Goal: Information Seeking & Learning: Learn about a topic

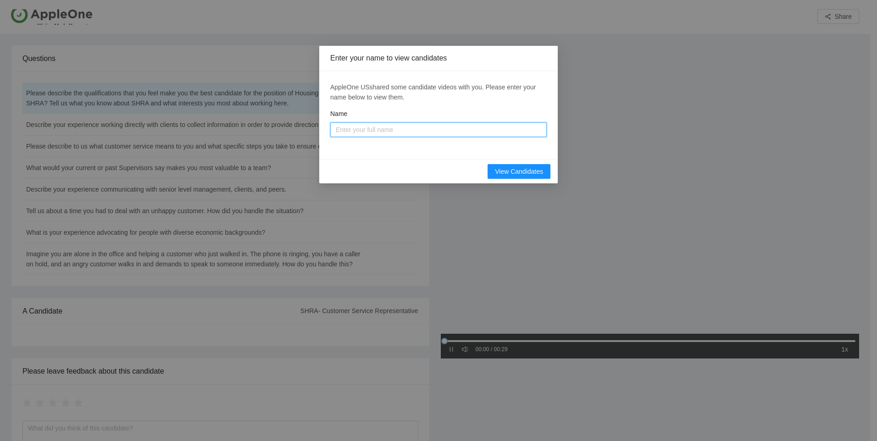
click at [454, 124] on input "Name" at bounding box center [438, 130] width 217 height 15
type input "[PERSON_NAME]"
click at [525, 173] on span "View Candidates" at bounding box center [519, 172] width 48 height 10
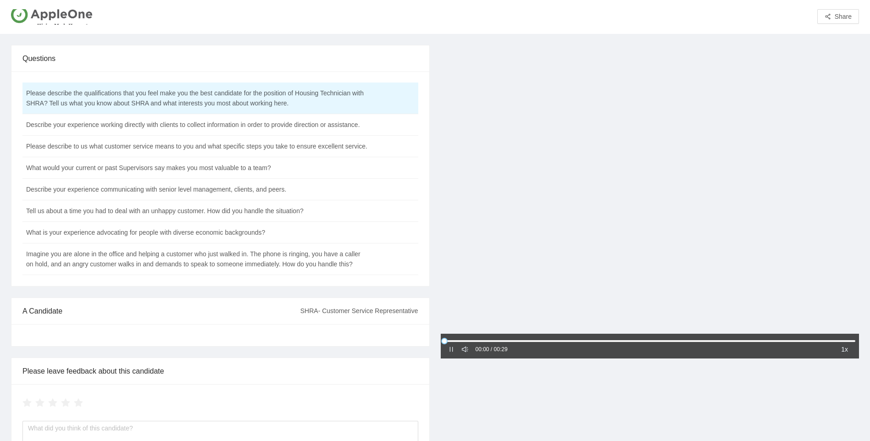
click at [449, 351] on icon "pause" at bounding box center [451, 349] width 6 height 6
click at [449, 351] on icon "caret-right" at bounding box center [451, 349] width 6 height 6
click at [197, 127] on td "Describe your experience working directly with clients to collect information i…" at bounding box center [197, 125] width 350 height 22
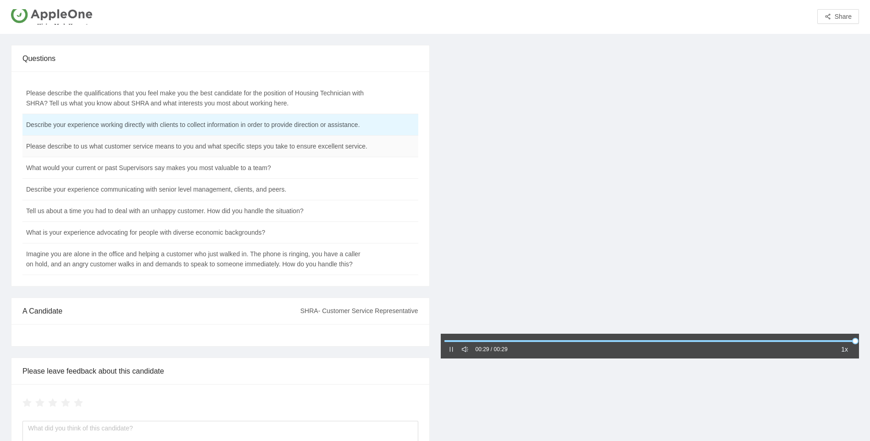
click at [268, 146] on td "Please describe to us what customer service means to you and what specific step…" at bounding box center [197, 147] width 350 height 22
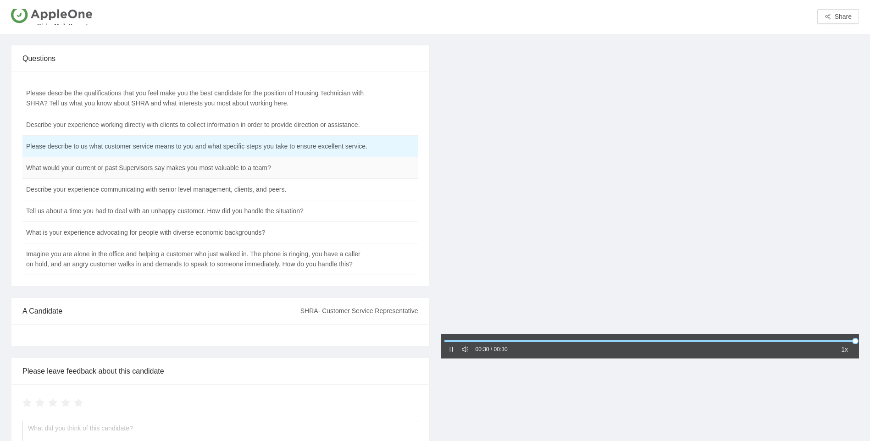
click at [185, 169] on td "What would your current or past Supervisors say makes you most valuable to a te…" at bounding box center [197, 168] width 350 height 22
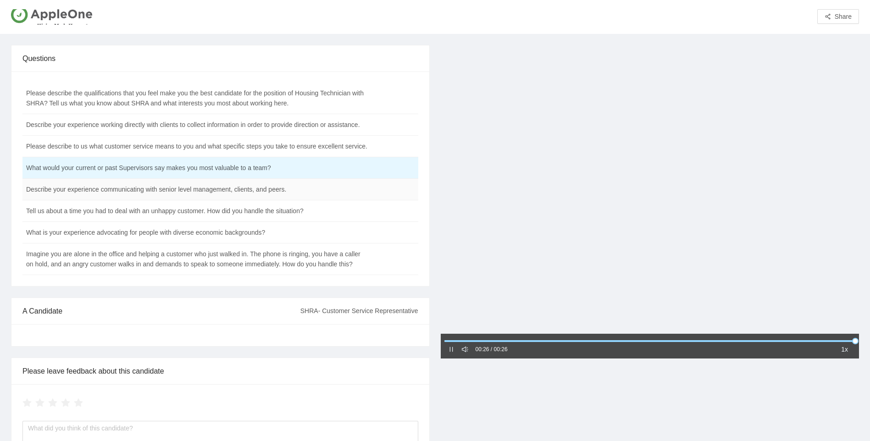
click at [297, 191] on td "Describe your experience communicating with senior level management, clients, a…" at bounding box center [197, 190] width 350 height 22
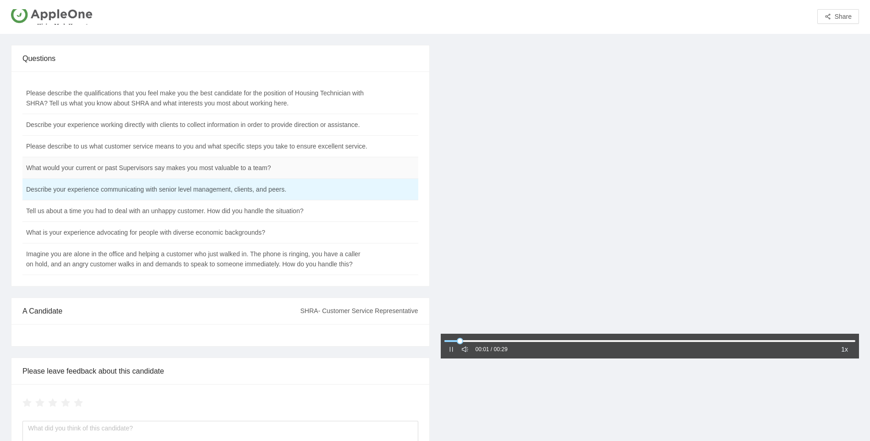
click at [270, 172] on td "What would your current or past Supervisors say makes you most valuable to a te…" at bounding box center [197, 168] width 350 height 22
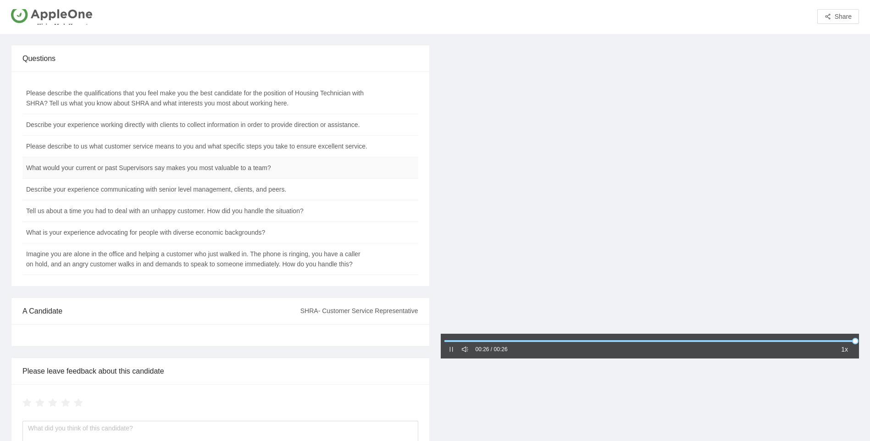
click at [127, 173] on td "What would your current or past Supervisors say makes you most valuable to a te…" at bounding box center [197, 168] width 350 height 22
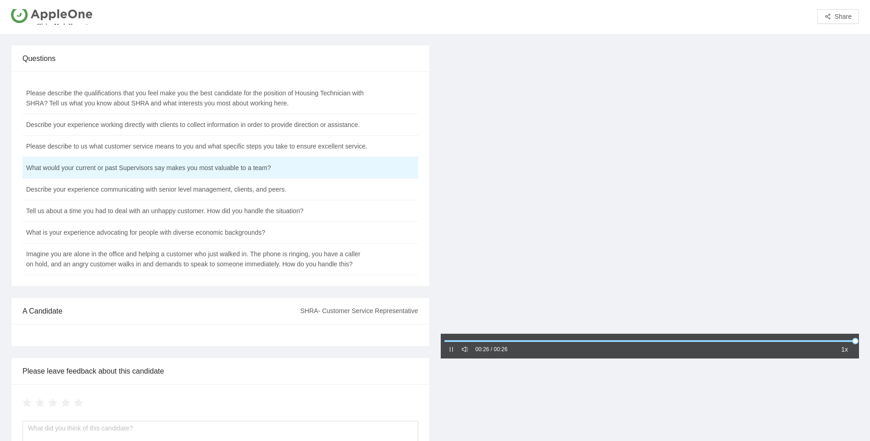
click at [452, 351] on icon "pause" at bounding box center [451, 349] width 3 height 5
click at [452, 351] on icon "caret-right" at bounding box center [451, 349] width 6 height 6
click at [235, 188] on td "Describe your experience communicating with senior level management, clients, a…" at bounding box center [197, 190] width 350 height 22
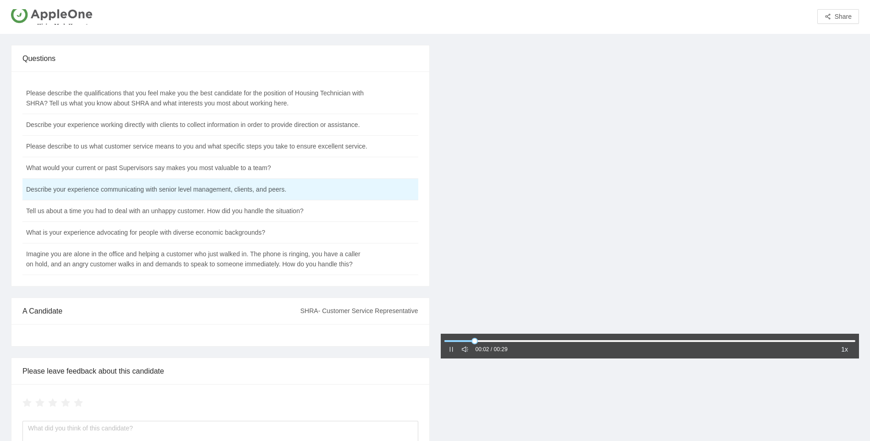
click at [452, 353] on icon "pause" at bounding box center [451, 349] width 6 height 6
click at [452, 353] on icon "caret-right" at bounding box center [451, 349] width 6 height 6
click at [452, 353] on icon "pause" at bounding box center [451, 349] width 6 height 6
click at [452, 350] on icon "caret-right" at bounding box center [451, 349] width 3 height 5
click at [452, 350] on icon "pause" at bounding box center [451, 349] width 6 height 6
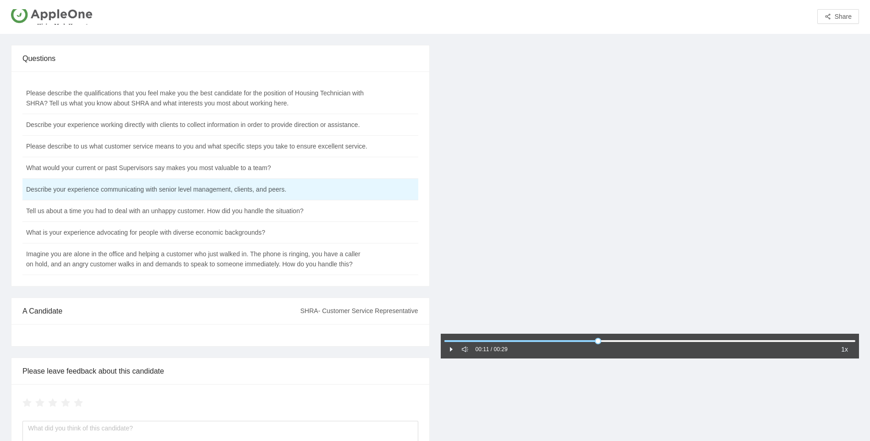
click at [452, 350] on icon "caret-right" at bounding box center [451, 349] width 3 height 5
click at [47, 214] on td "Tell us about a time you had to deal with an unhappy customer. How did you hand…" at bounding box center [197, 212] width 350 height 22
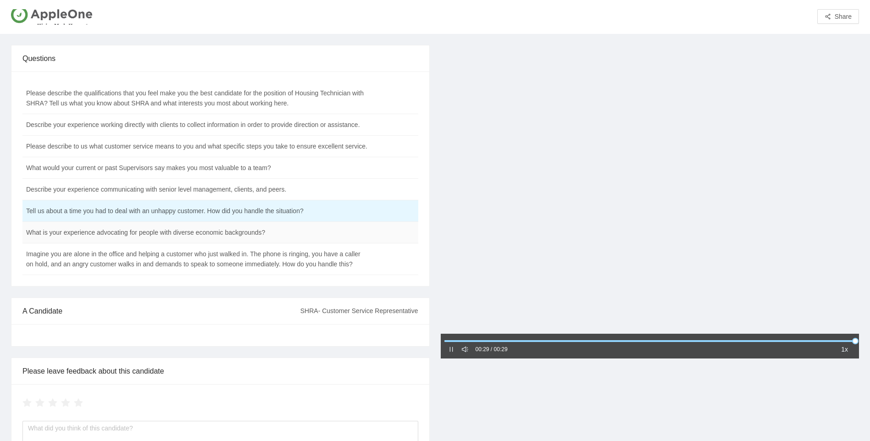
click at [144, 242] on td "What is your experience advocating for people with diverse economic backgrounds?" at bounding box center [197, 233] width 350 height 22
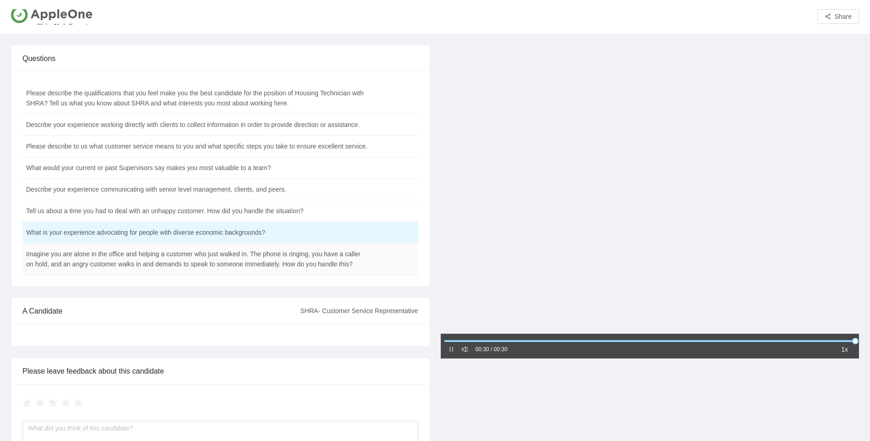
click at [208, 261] on td "Imagine you are alone in the office and helping a customer who just walked in. …" at bounding box center [197, 260] width 350 height 32
